Goal: Subscribe to service/newsletter

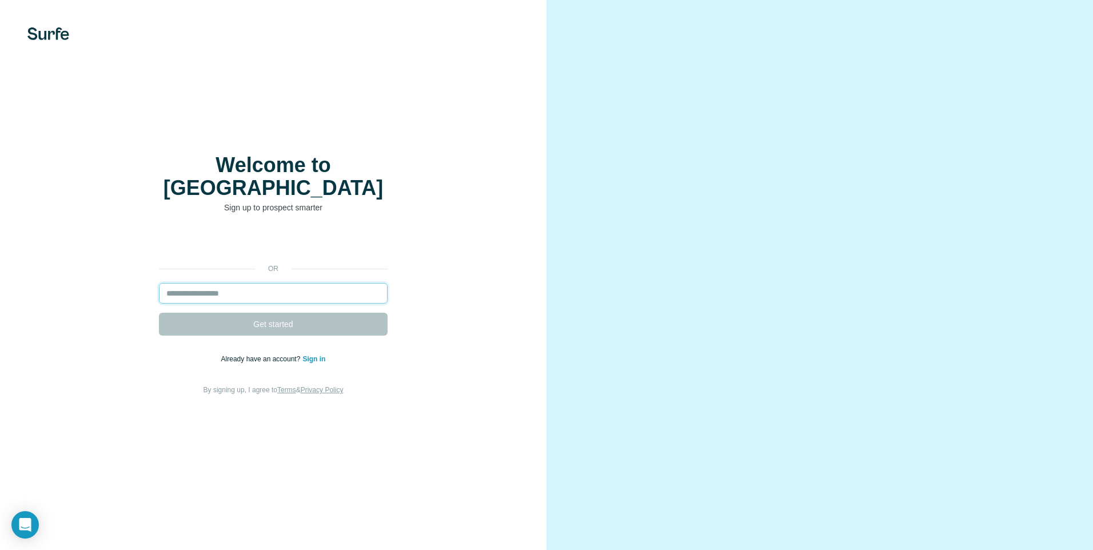
click at [222, 291] on input "email" at bounding box center [273, 293] width 229 height 21
type input "**********"
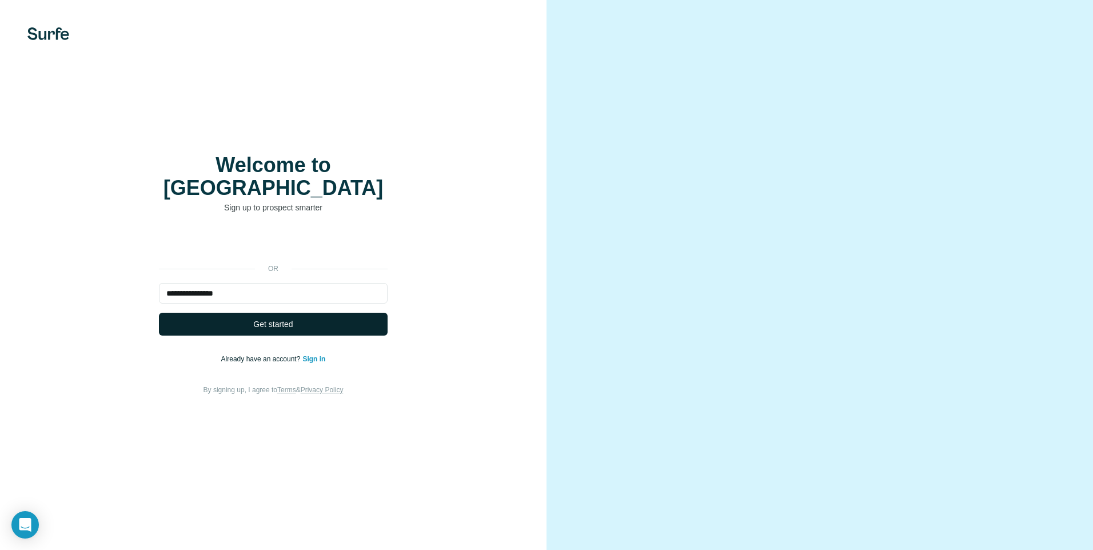
click at [254, 320] on button "Get started" at bounding box center [273, 324] width 229 height 23
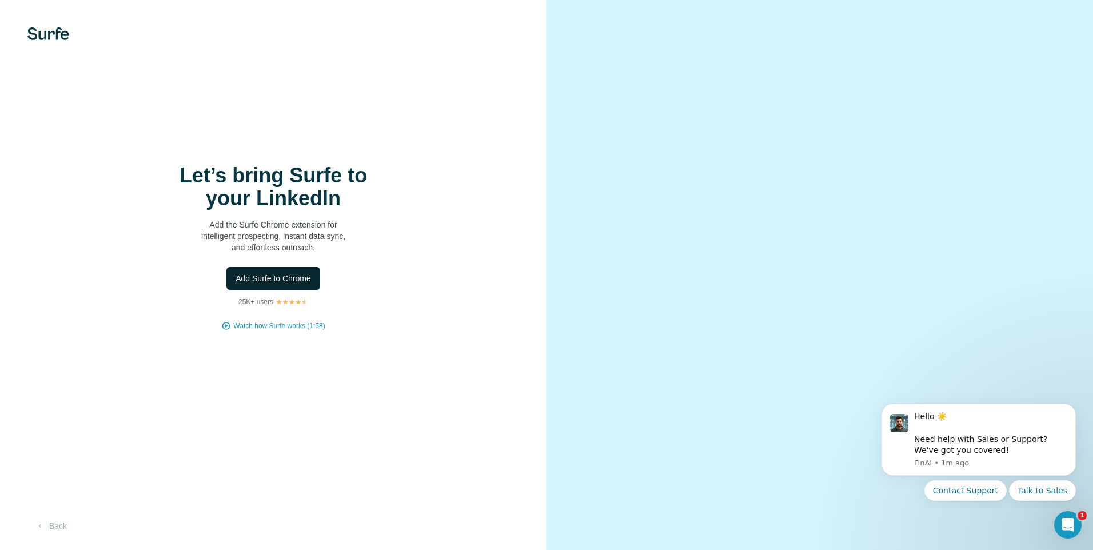
click at [298, 280] on span "Add Surfe to Chrome" at bounding box center [273, 278] width 75 height 11
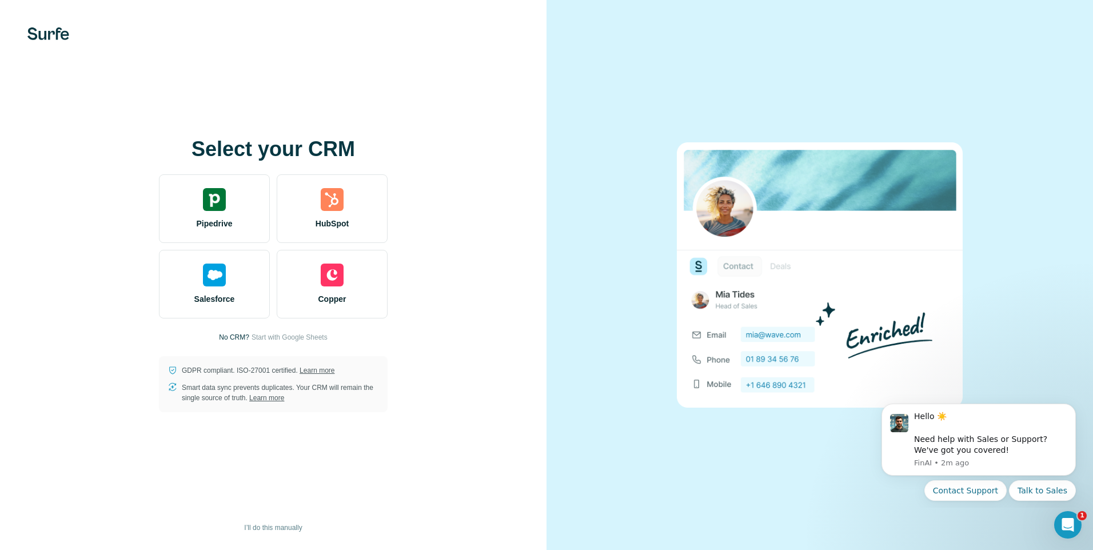
click at [244, 333] on p "No CRM?" at bounding box center [234, 337] width 30 height 10
click at [237, 334] on p "No CRM?" at bounding box center [234, 337] width 30 height 10
click at [312, 337] on span "Start with Google Sheets" at bounding box center [290, 337] width 76 height 10
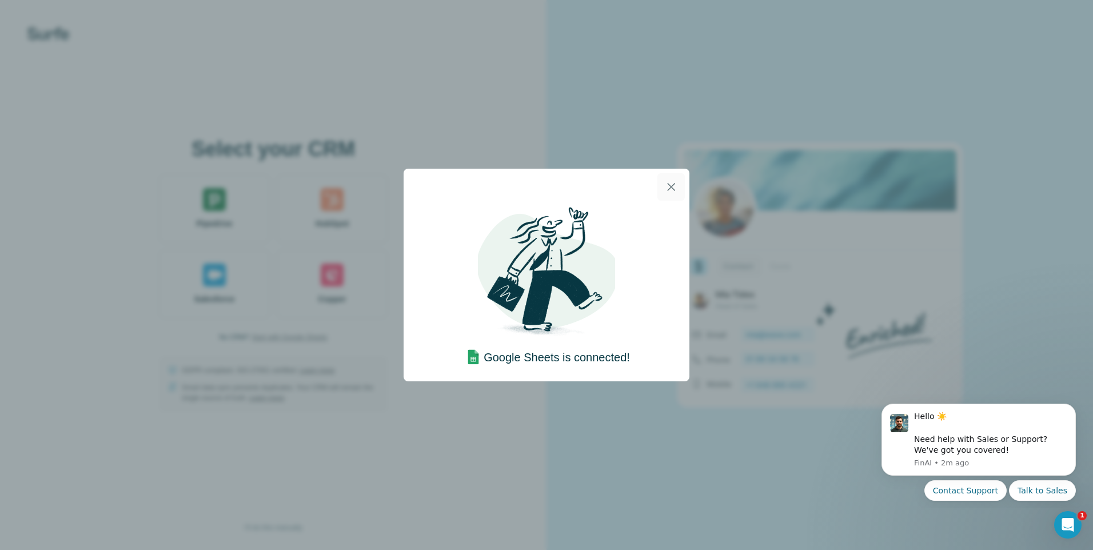
click at [670, 188] on icon "button" at bounding box center [672, 187] width 14 height 14
